Goal: Task Accomplishment & Management: Manage account settings

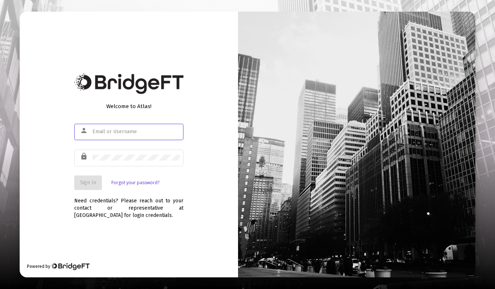
click at [102, 131] on input "text" at bounding box center [135, 132] width 87 height 6
type input "[PERSON_NAME][EMAIL_ADDRESS][DOMAIN_NAME]"
click at [96, 185] on span "Sign In" at bounding box center [88, 183] width 16 height 6
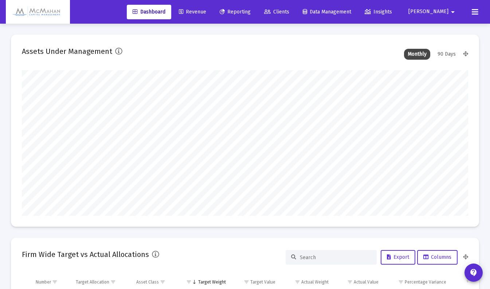
type input "[DATE]"
click at [454, 11] on mat-icon "arrow_drop_down" at bounding box center [452, 12] width 9 height 15
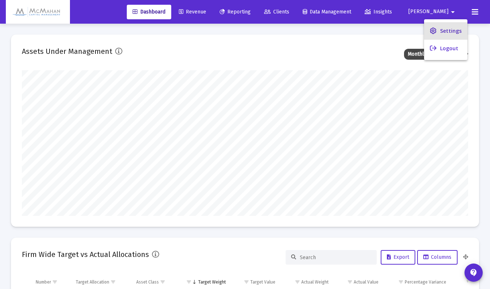
click at [457, 30] on span "Settings" at bounding box center [450, 30] width 21 height 17
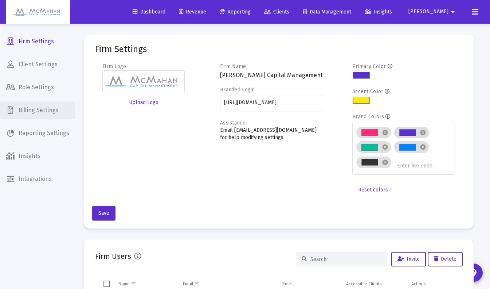
click at [40, 110] on span "Billing Settings" at bounding box center [37, 110] width 75 height 17
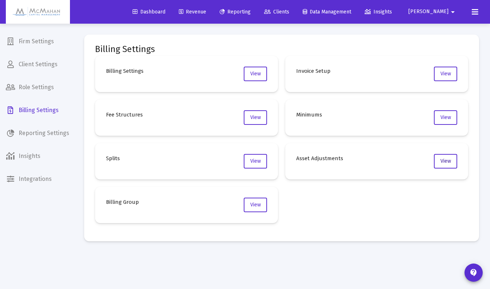
click at [449, 161] on span "View" at bounding box center [445, 161] width 11 height 6
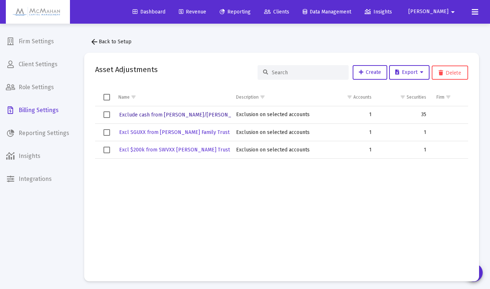
click at [173, 114] on span "Exclude cash from [PERSON_NAME]/[PERSON_NAME] Ten" at bounding box center [187, 115] width 137 height 6
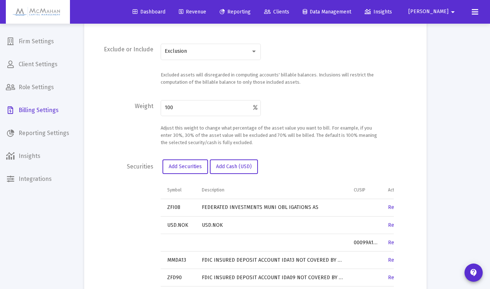
scroll to position [201, 0]
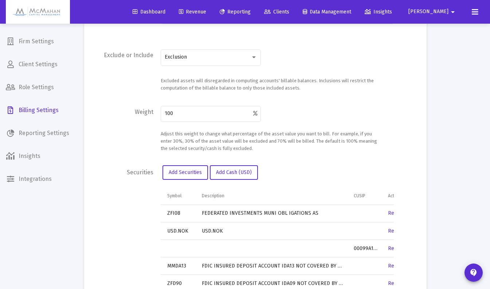
click at [446, 12] on span "[PERSON_NAME]" at bounding box center [428, 12] width 40 height 6
click at [445, 48] on button "Logout" at bounding box center [445, 48] width 43 height 17
